Goal: Find specific page/section: Find specific page/section

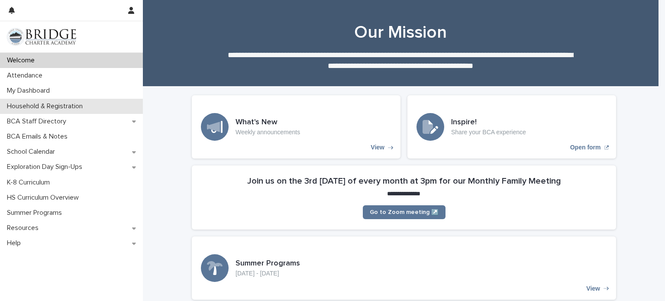
click at [85, 109] on p "Household & Registration" at bounding box center [46, 106] width 86 height 8
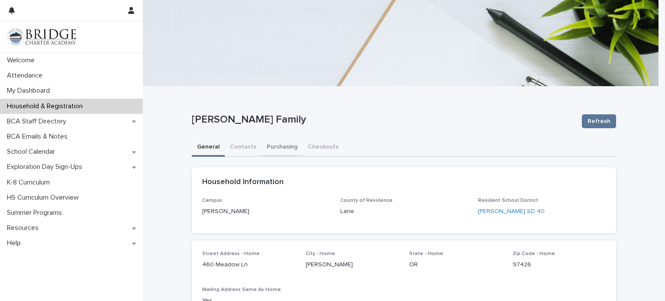
click at [279, 146] on button "Purchasing" at bounding box center [281, 148] width 41 height 18
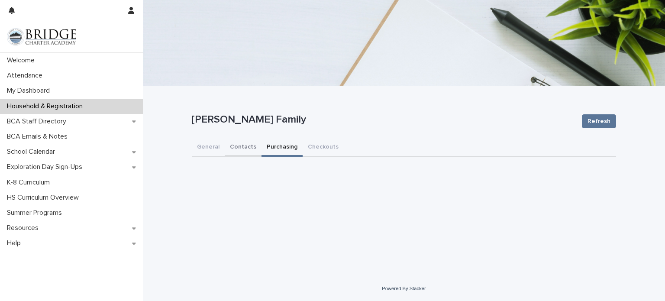
click at [243, 148] on button "Contacts" at bounding box center [243, 148] width 37 height 18
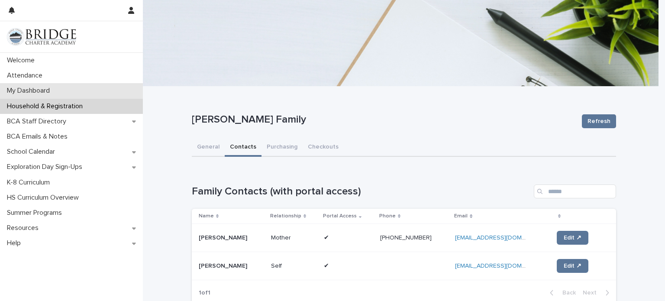
click at [97, 91] on div "My Dashboard" at bounding box center [71, 90] width 143 height 15
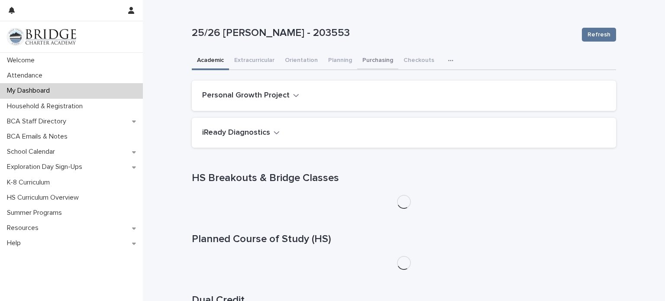
click at [369, 57] on button "Purchasing" at bounding box center [377, 61] width 41 height 18
